Goal: Task Accomplishment & Management: Manage account settings

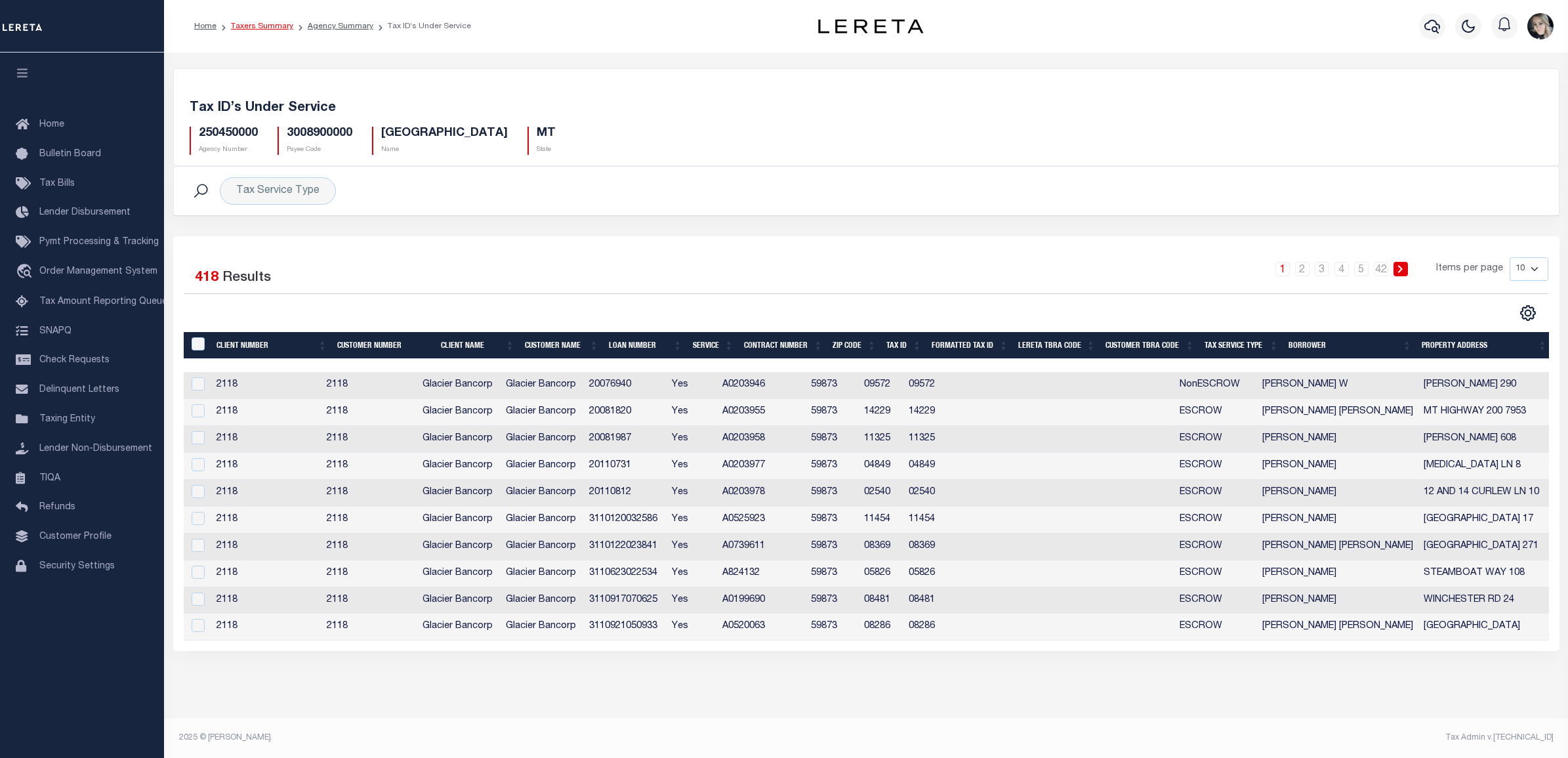
click at [271, 23] on link "Taxers Summary" at bounding box center [262, 26] width 62 height 8
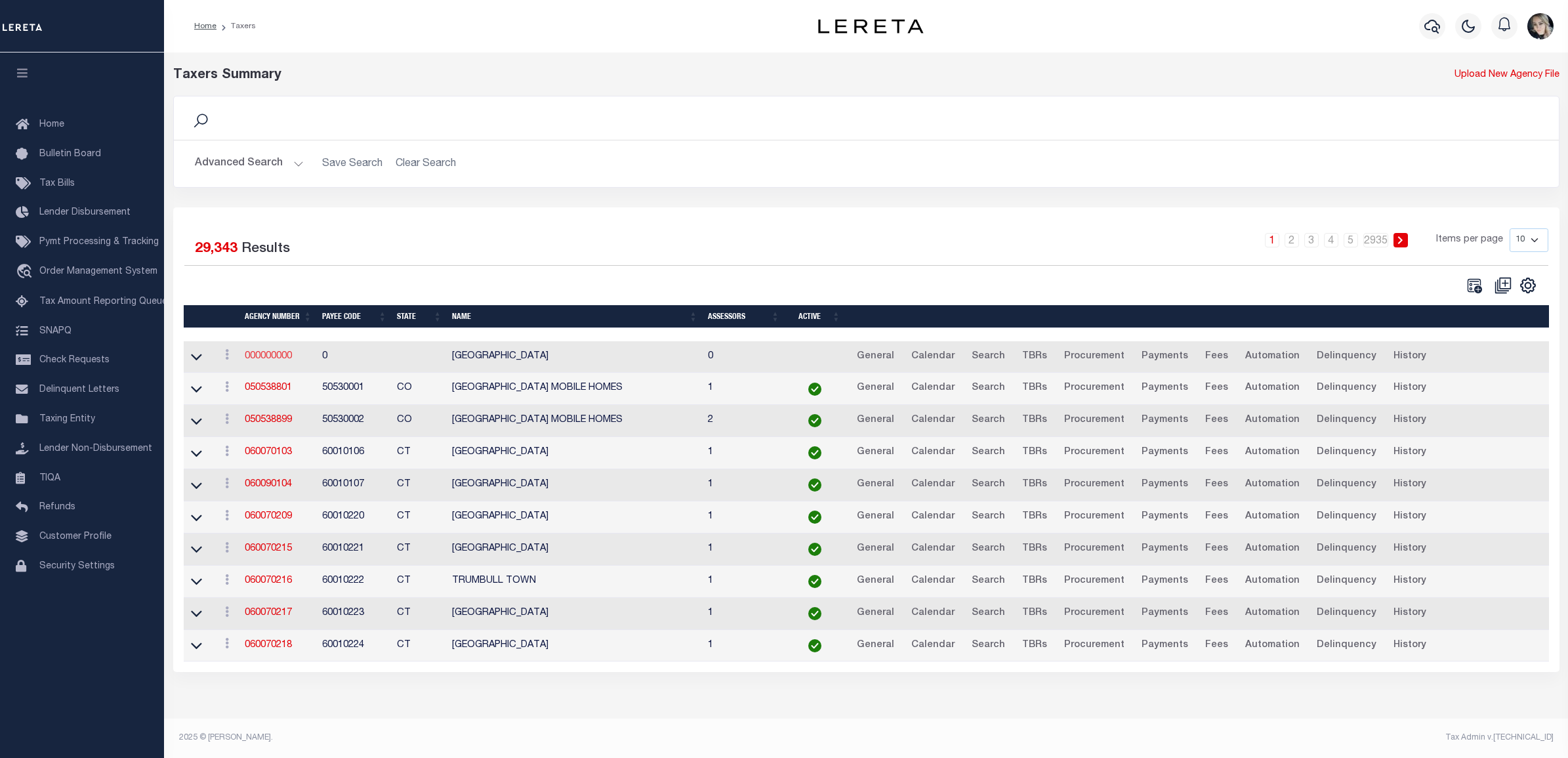
click at [277, 358] on link "000000000" at bounding box center [268, 356] width 47 height 9
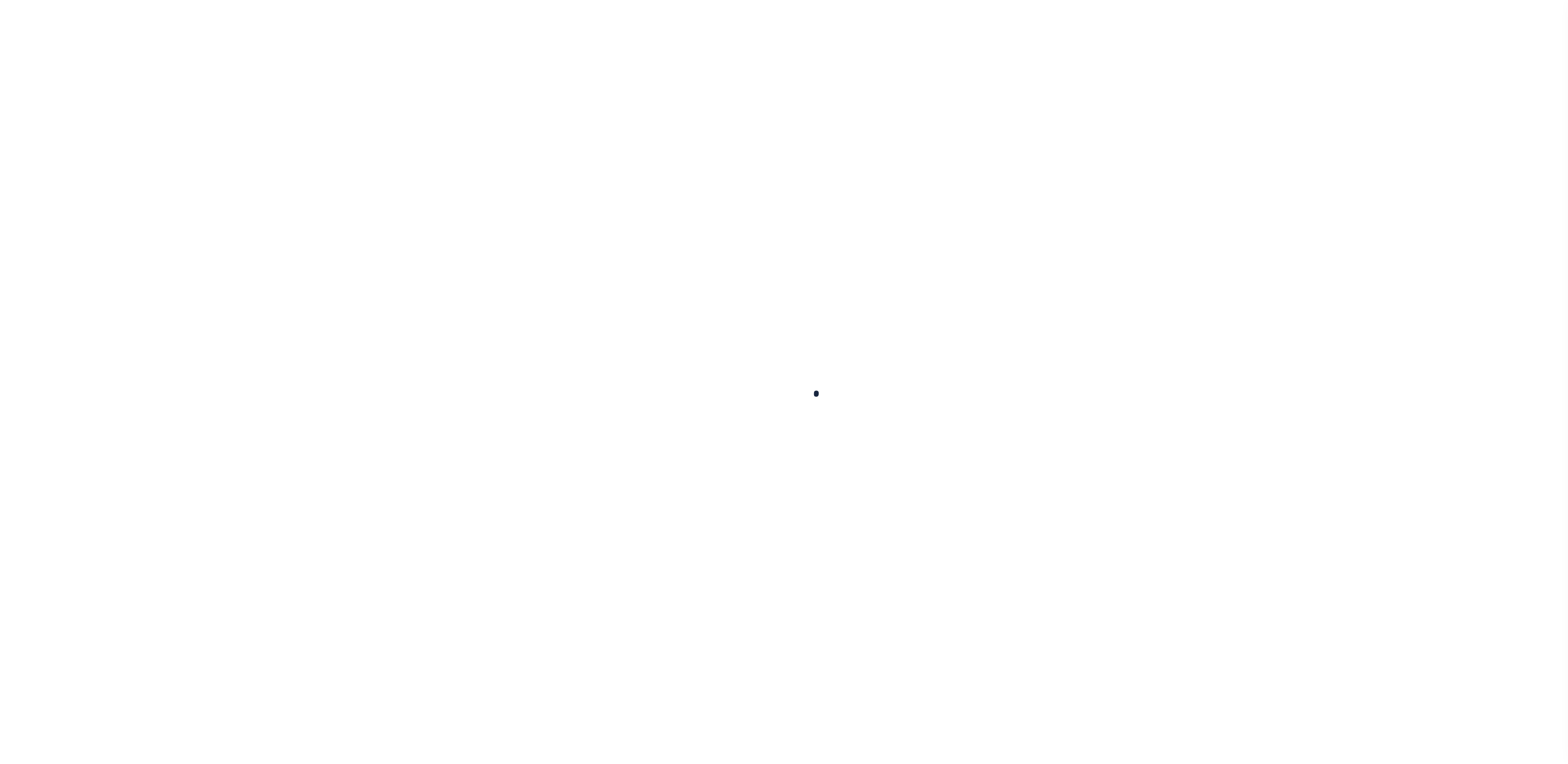
select select
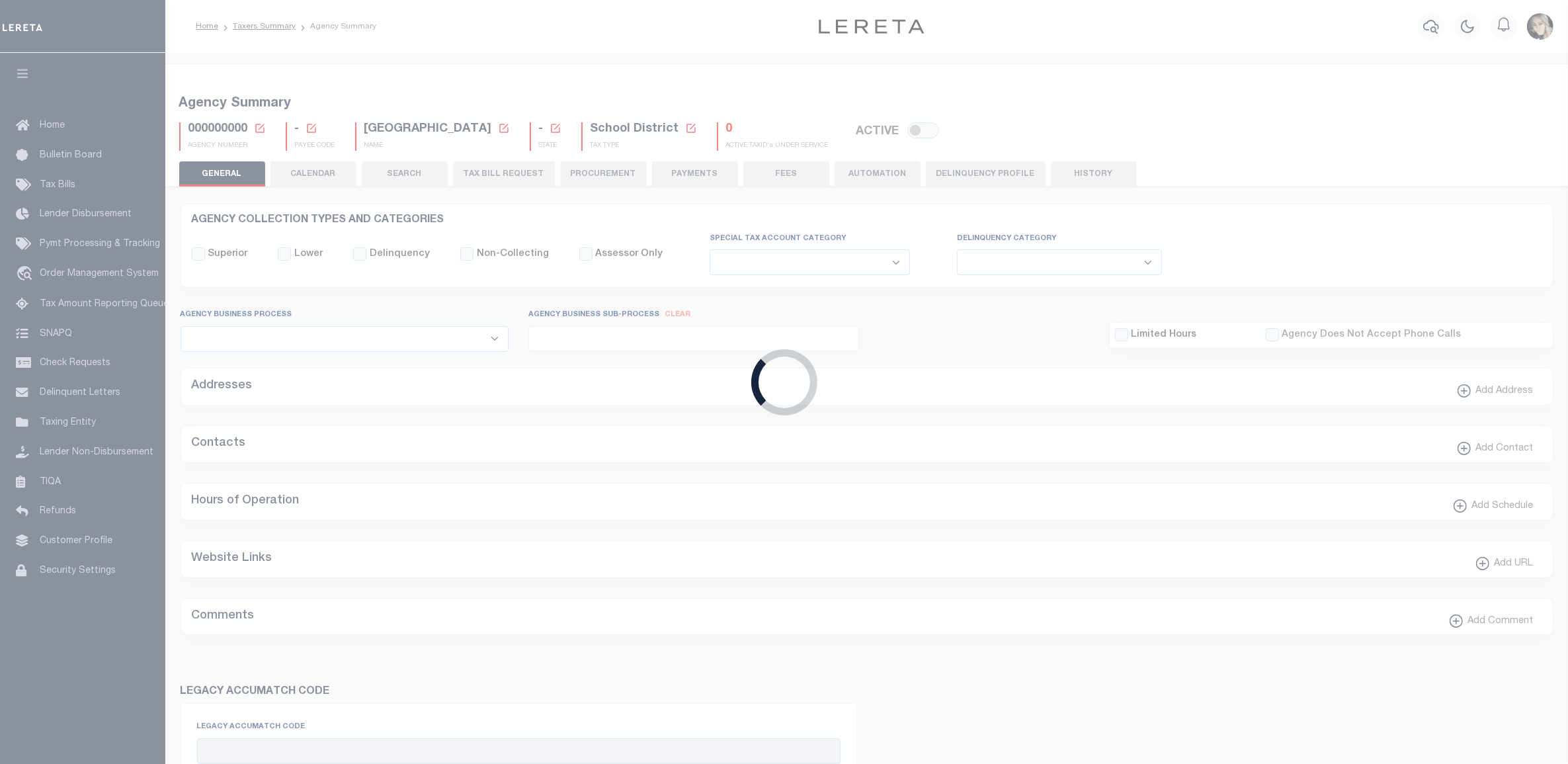
checkbox input "false"
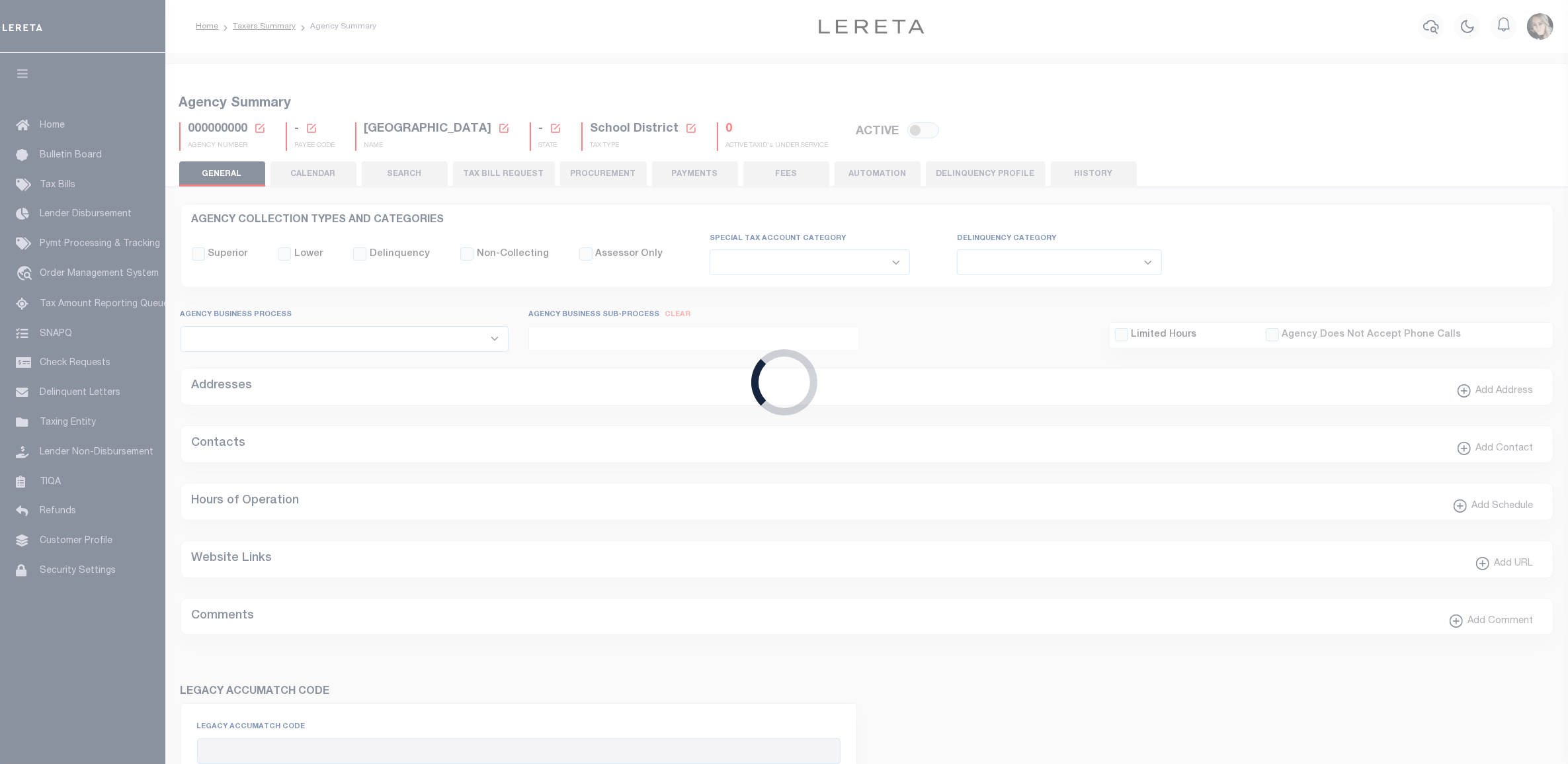
checkbox input "false"
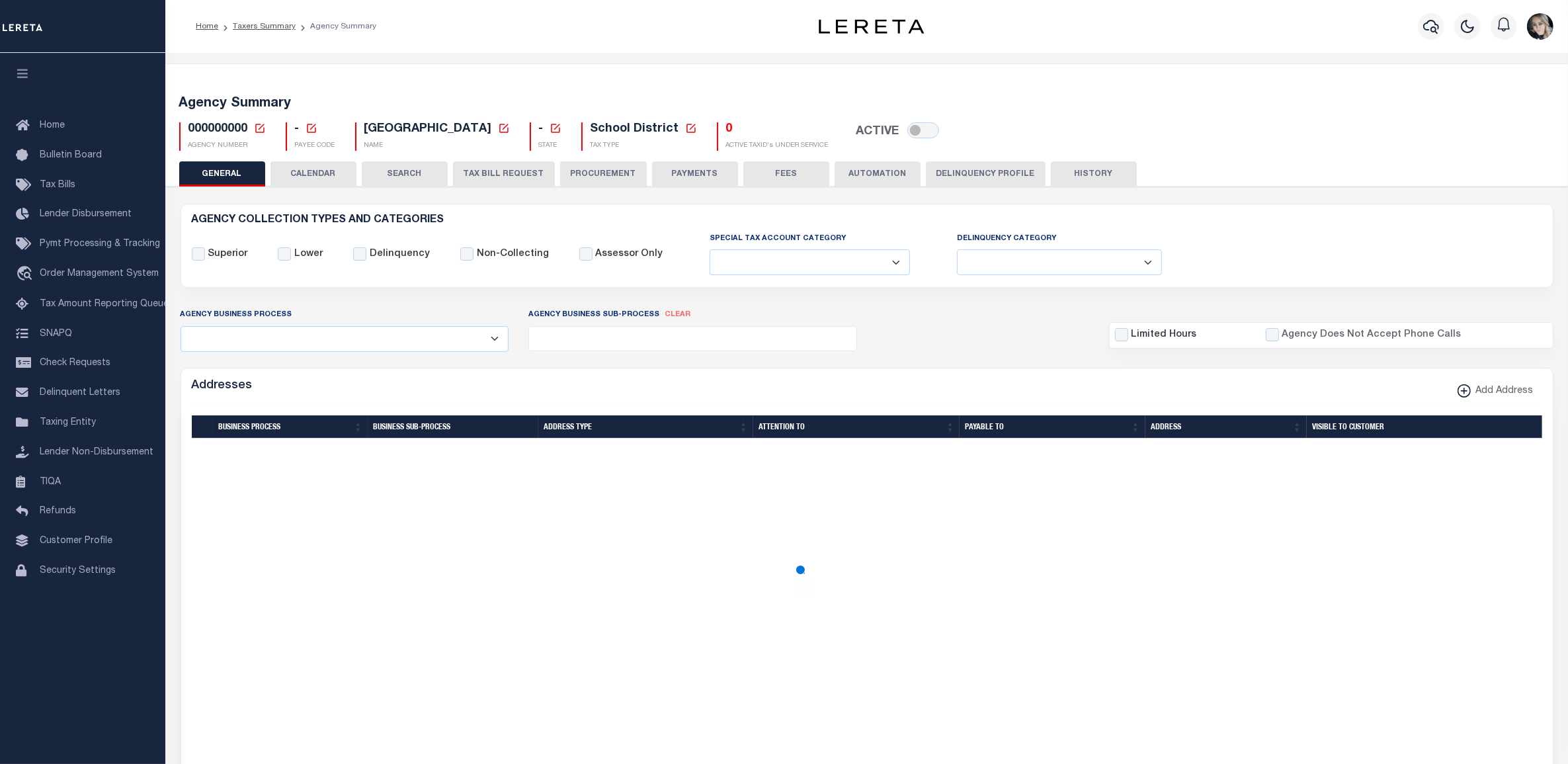
click at [261, 123] on icon at bounding box center [260, 128] width 12 height 12
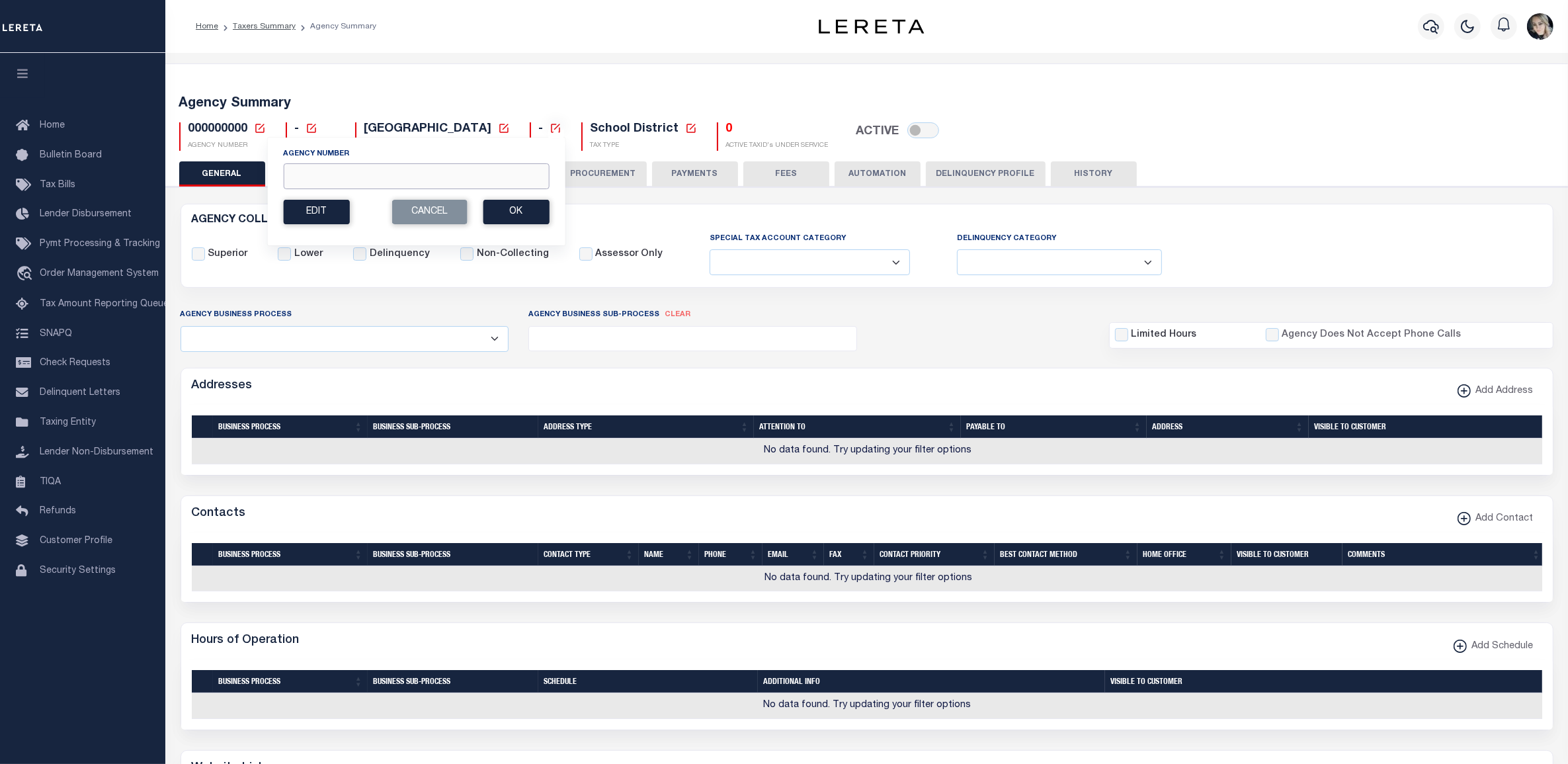
click at [323, 182] on input "Agency Number" at bounding box center [416, 176] width 266 height 26
paste input "150190000"
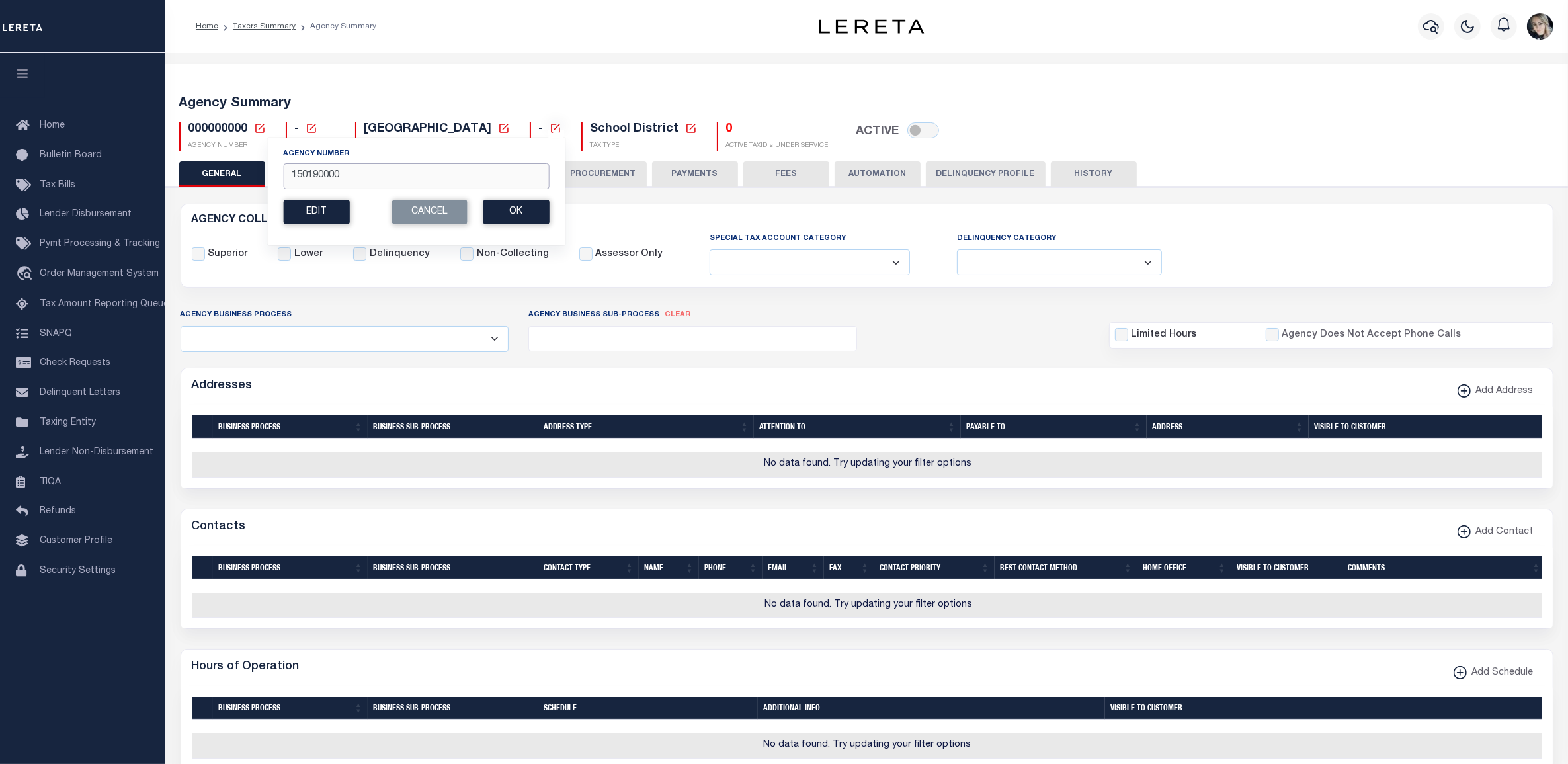
type input "150190000"
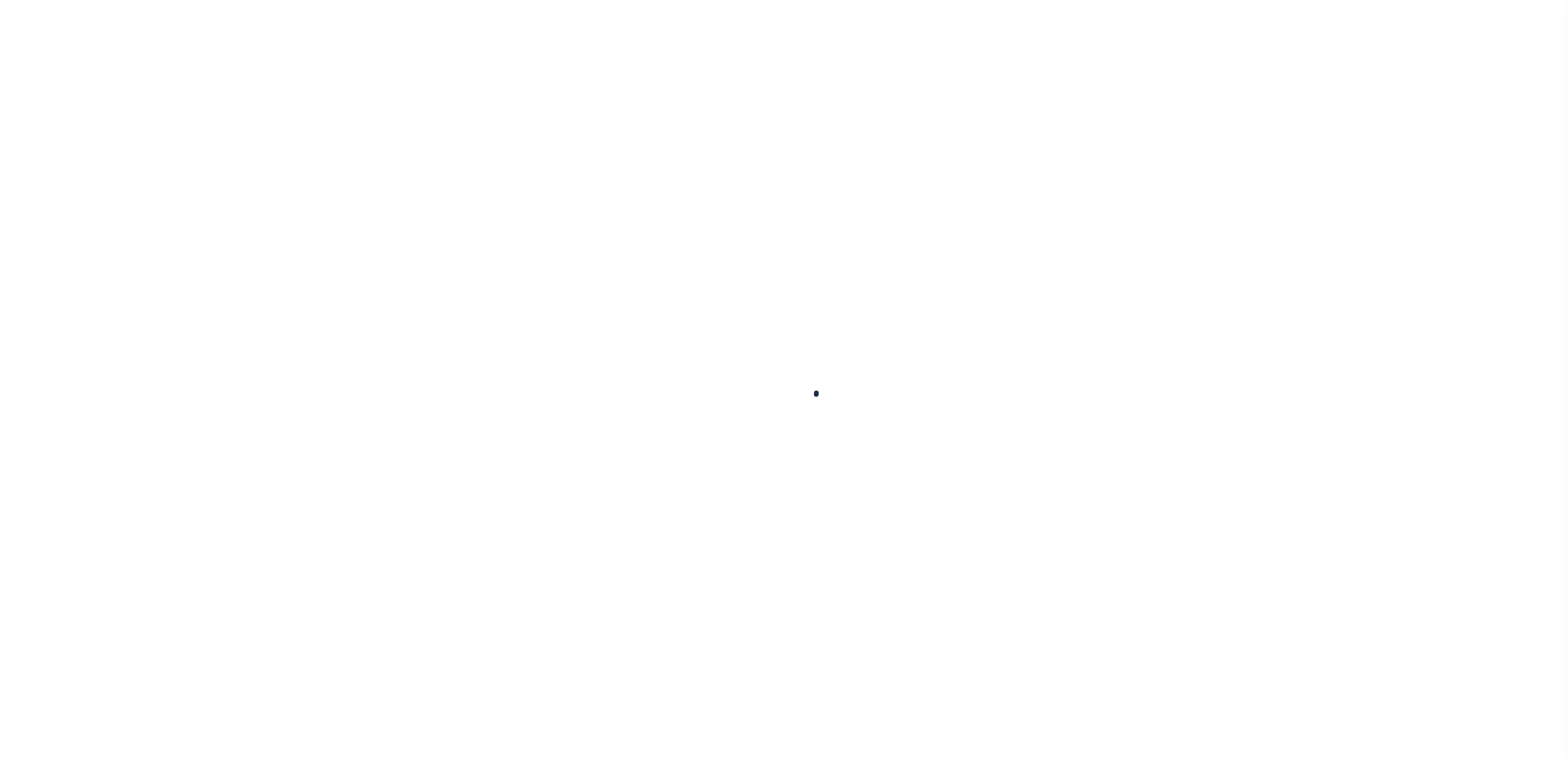
select select
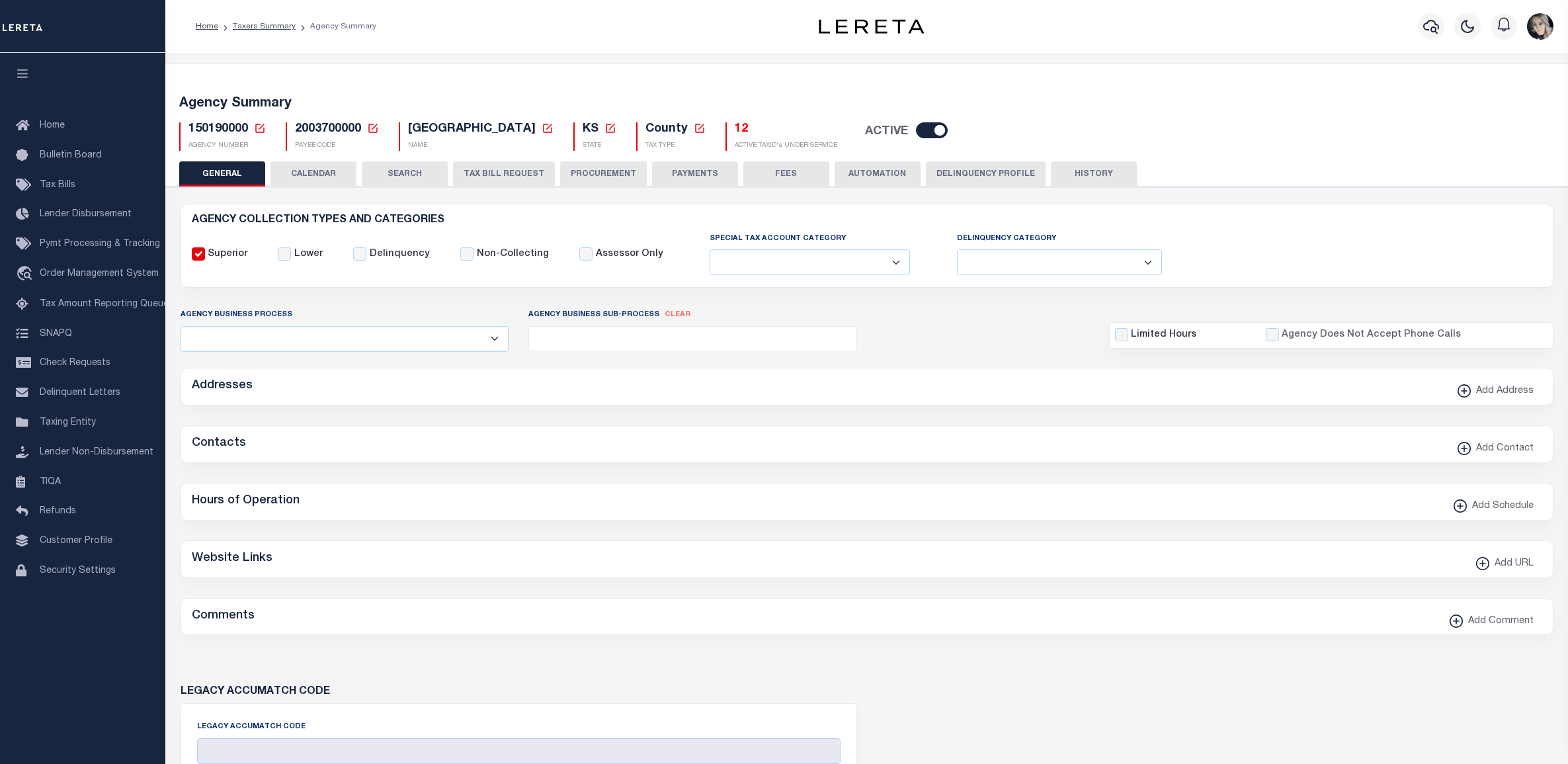
checkbox input "false"
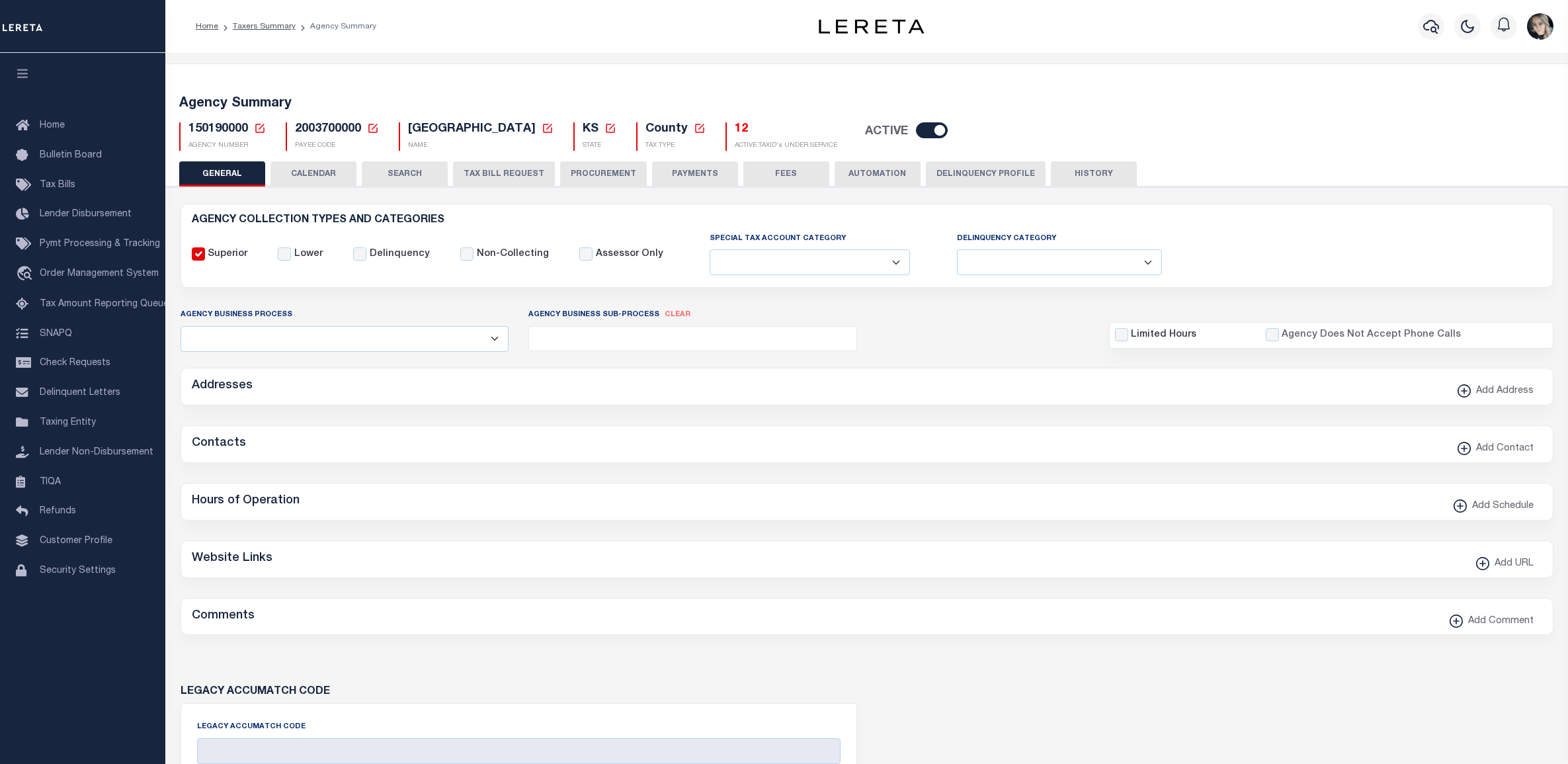
type input "2003700000"
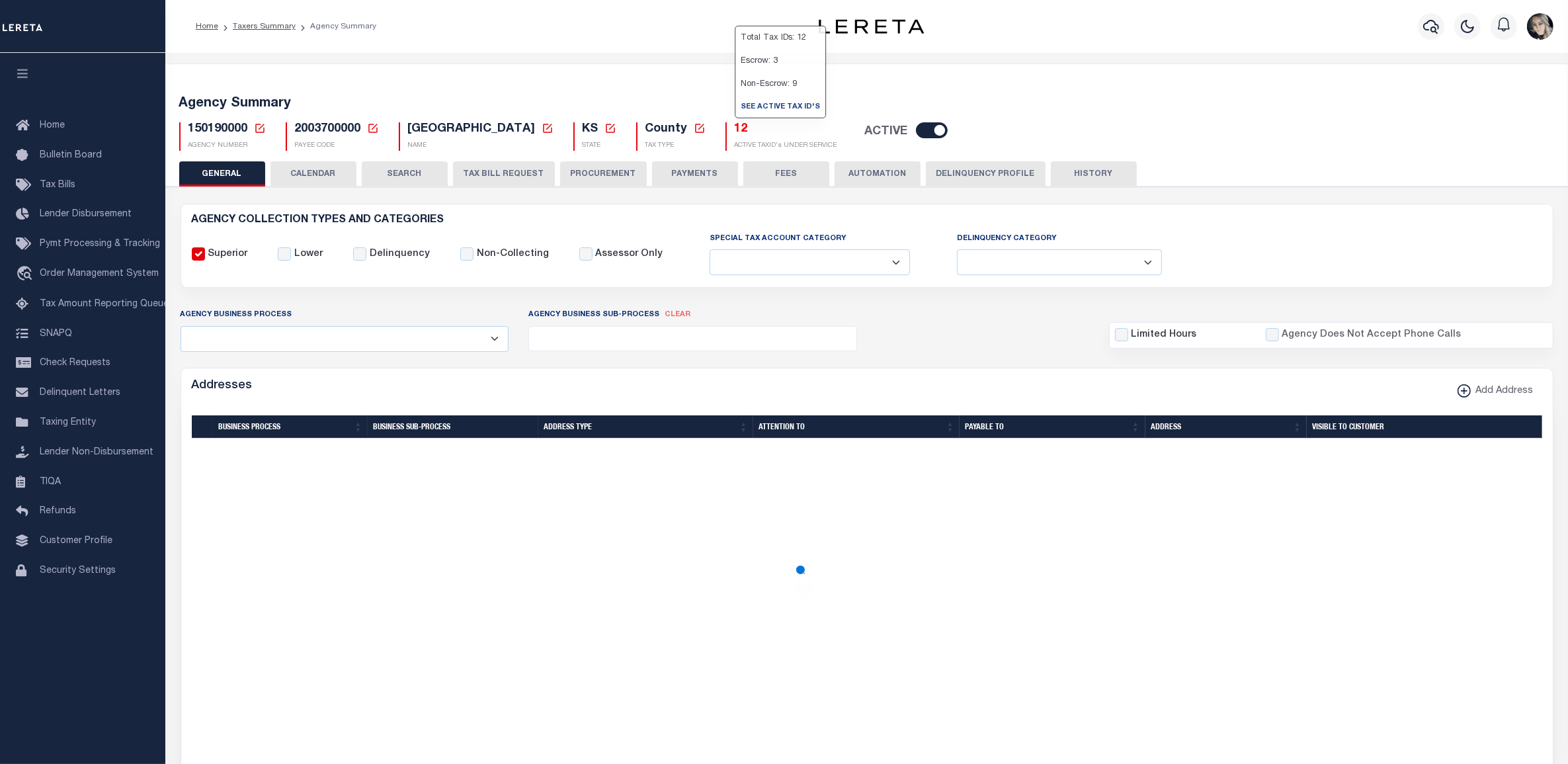
click at [738, 130] on h5 "12" at bounding box center [787, 130] width 103 height 15
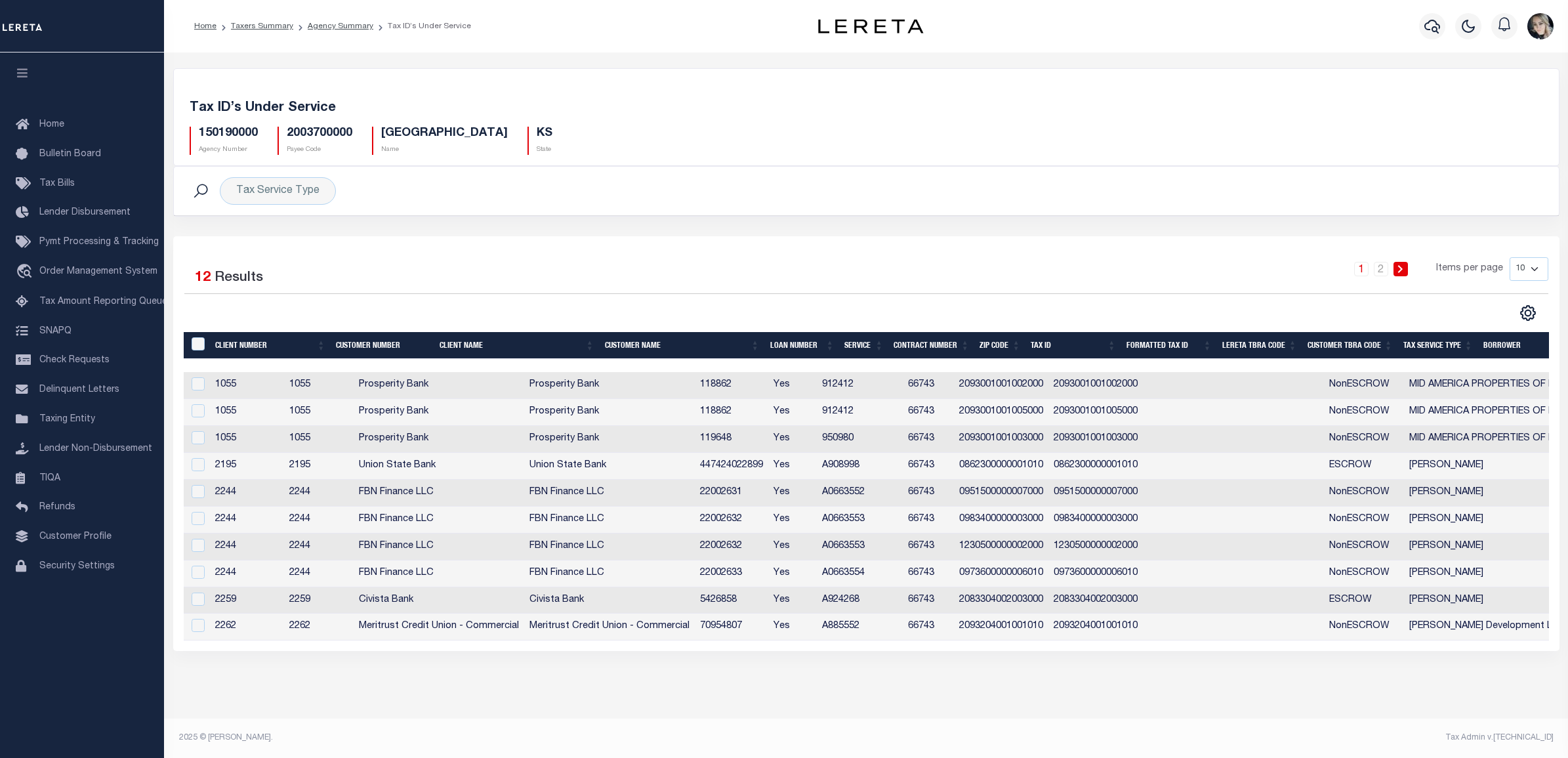
click at [1416, 345] on th "Tax Service Type" at bounding box center [1438, 345] width 80 height 27
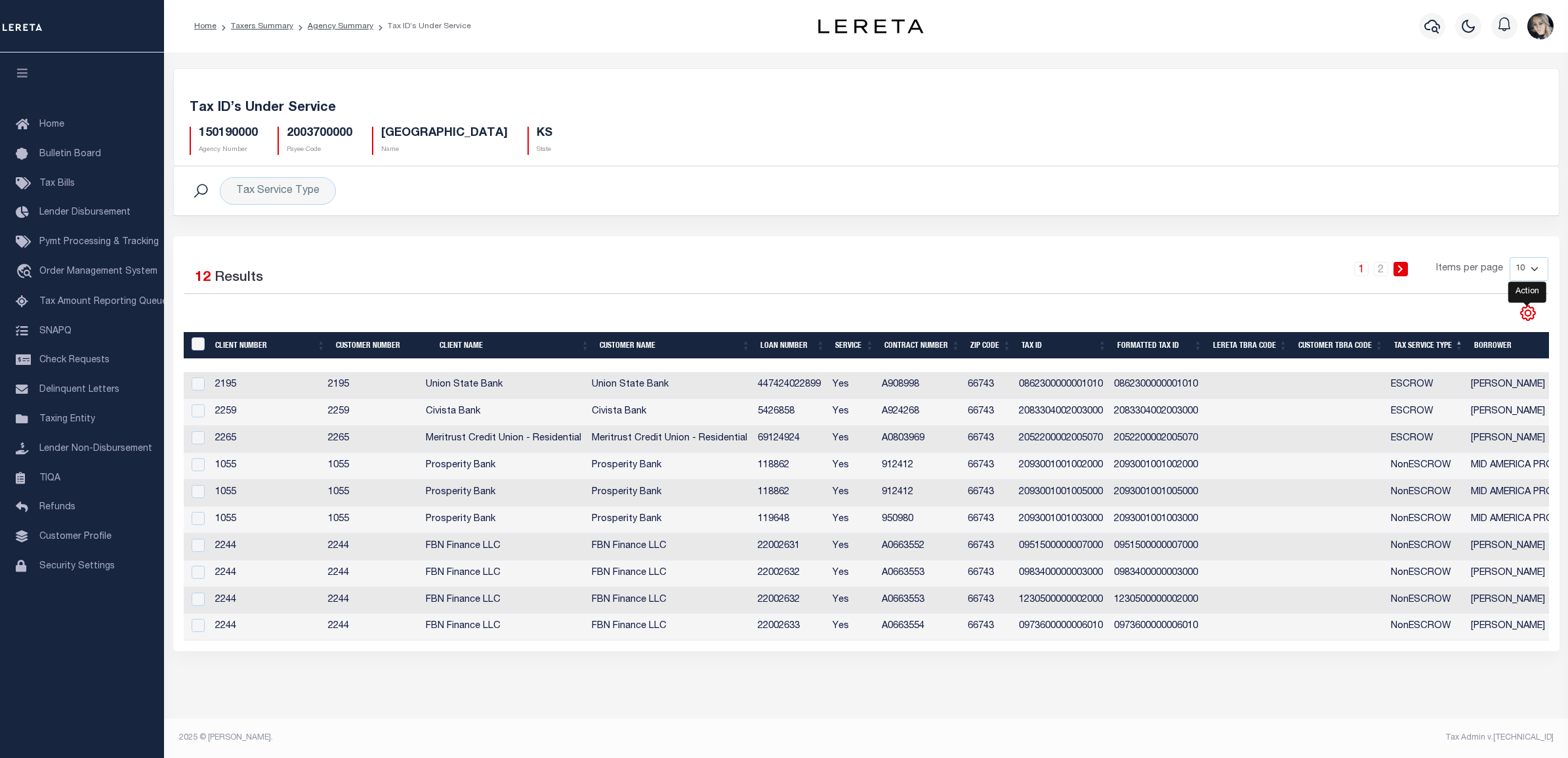
click at [1529, 310] on icon "" at bounding box center [1528, 314] width 15 height 15
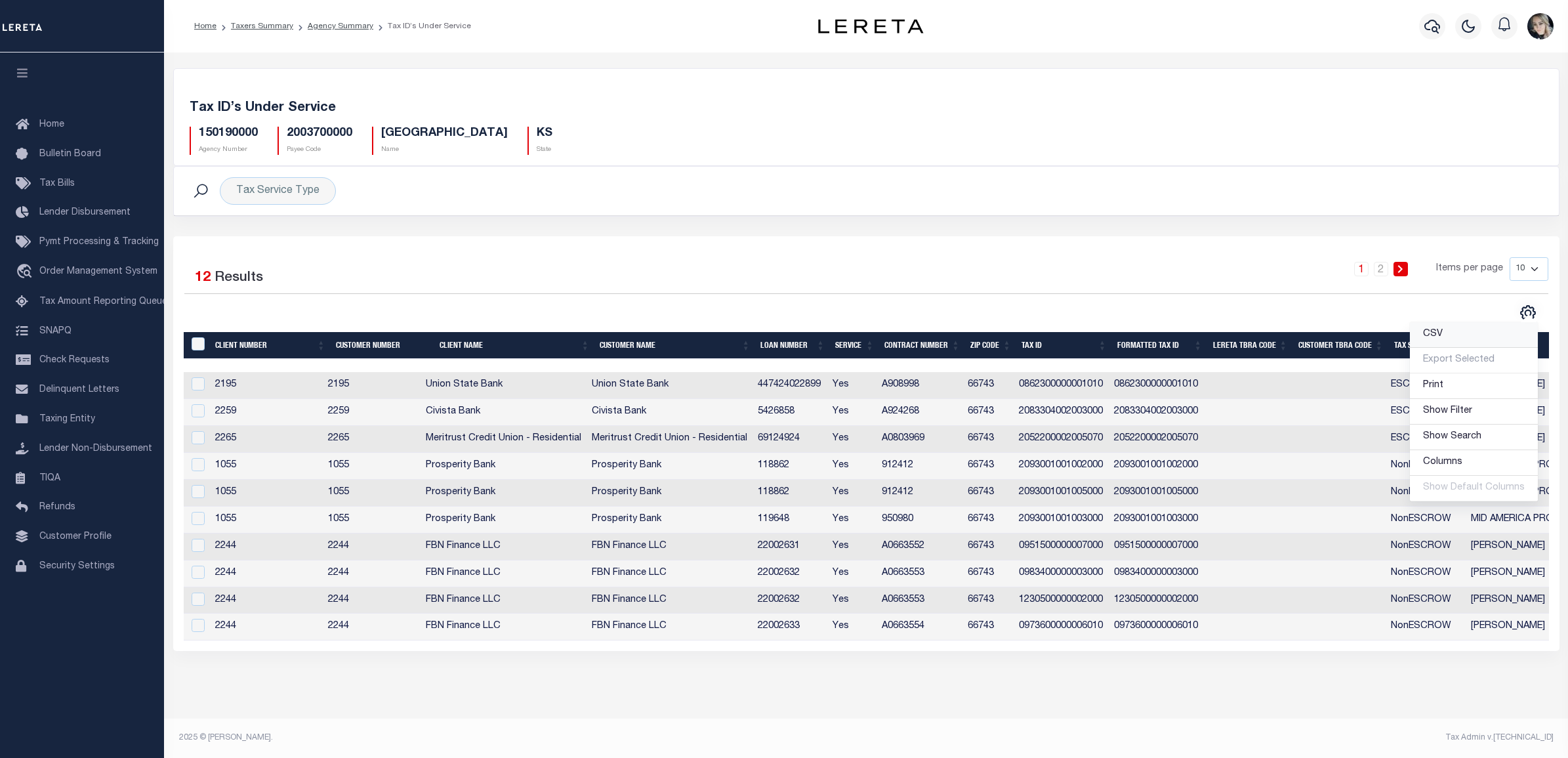
click at [1461, 335] on link "CSV" at bounding box center [1473, 335] width 128 height 26
